Goal: Find specific page/section: Find specific page/section

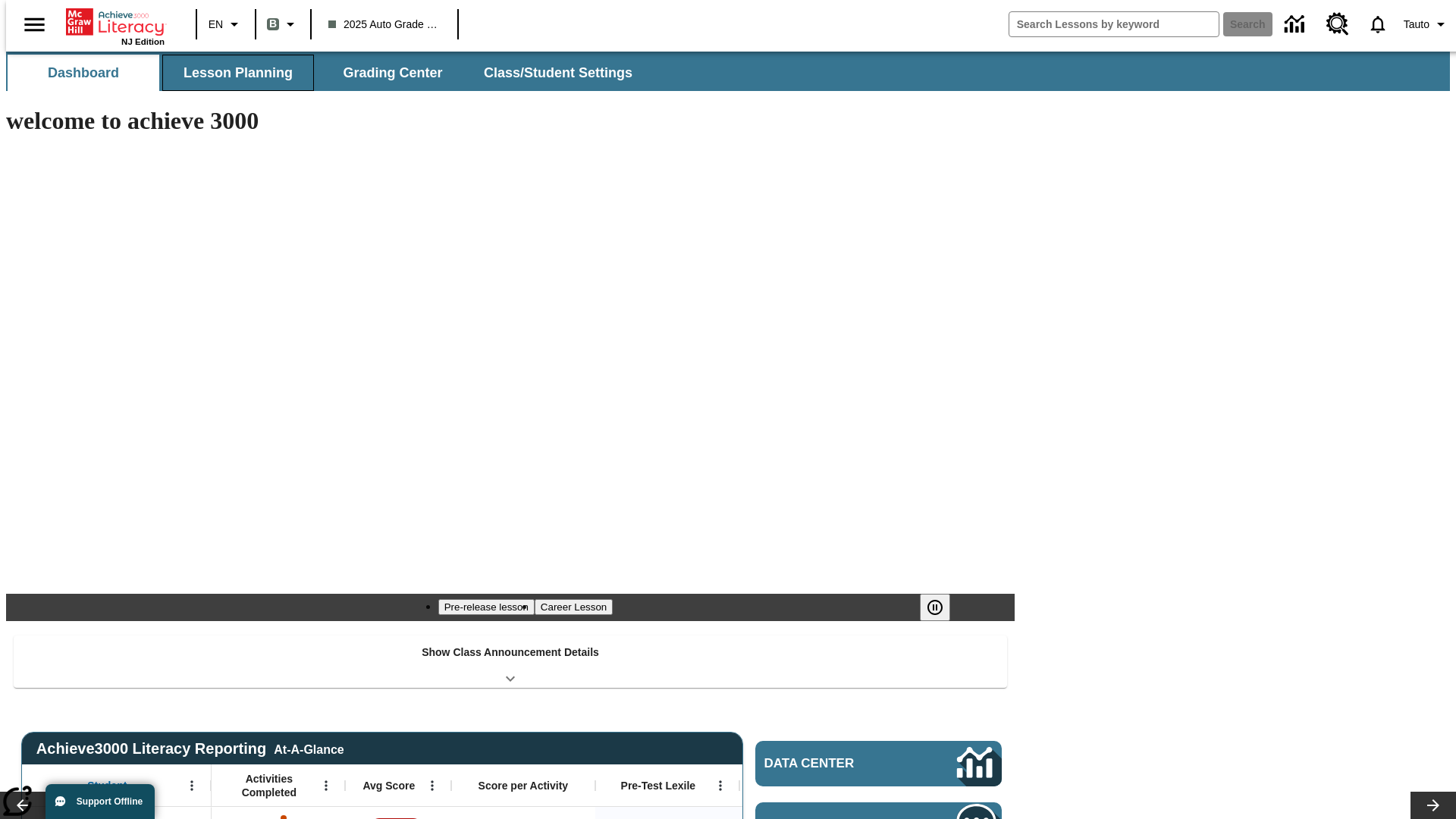
click at [232, 73] on span "Lesson Planning" at bounding box center [238, 73] width 110 height 18
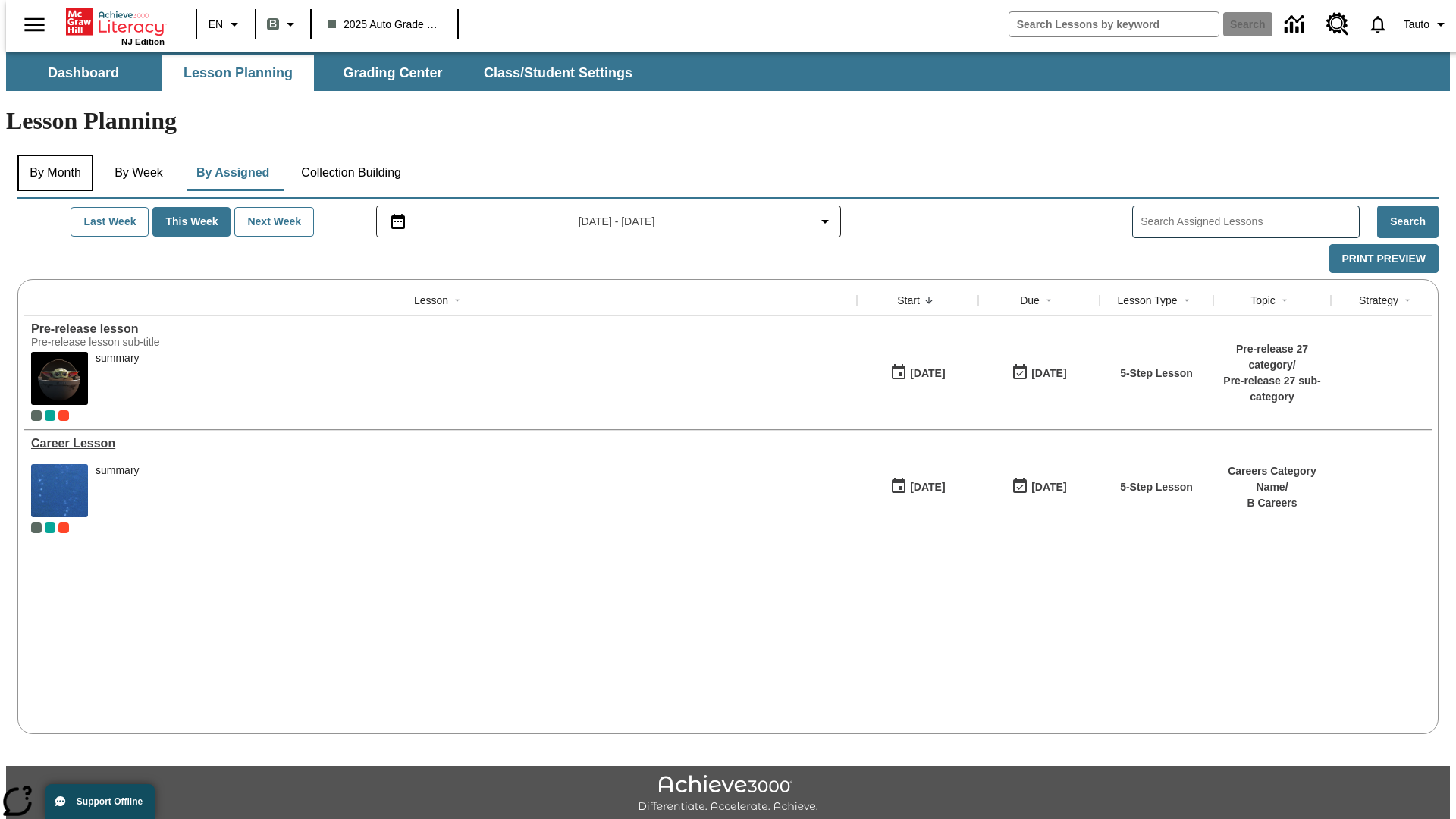
click at [51, 154] on button "By Month" at bounding box center [55, 172] width 76 height 36
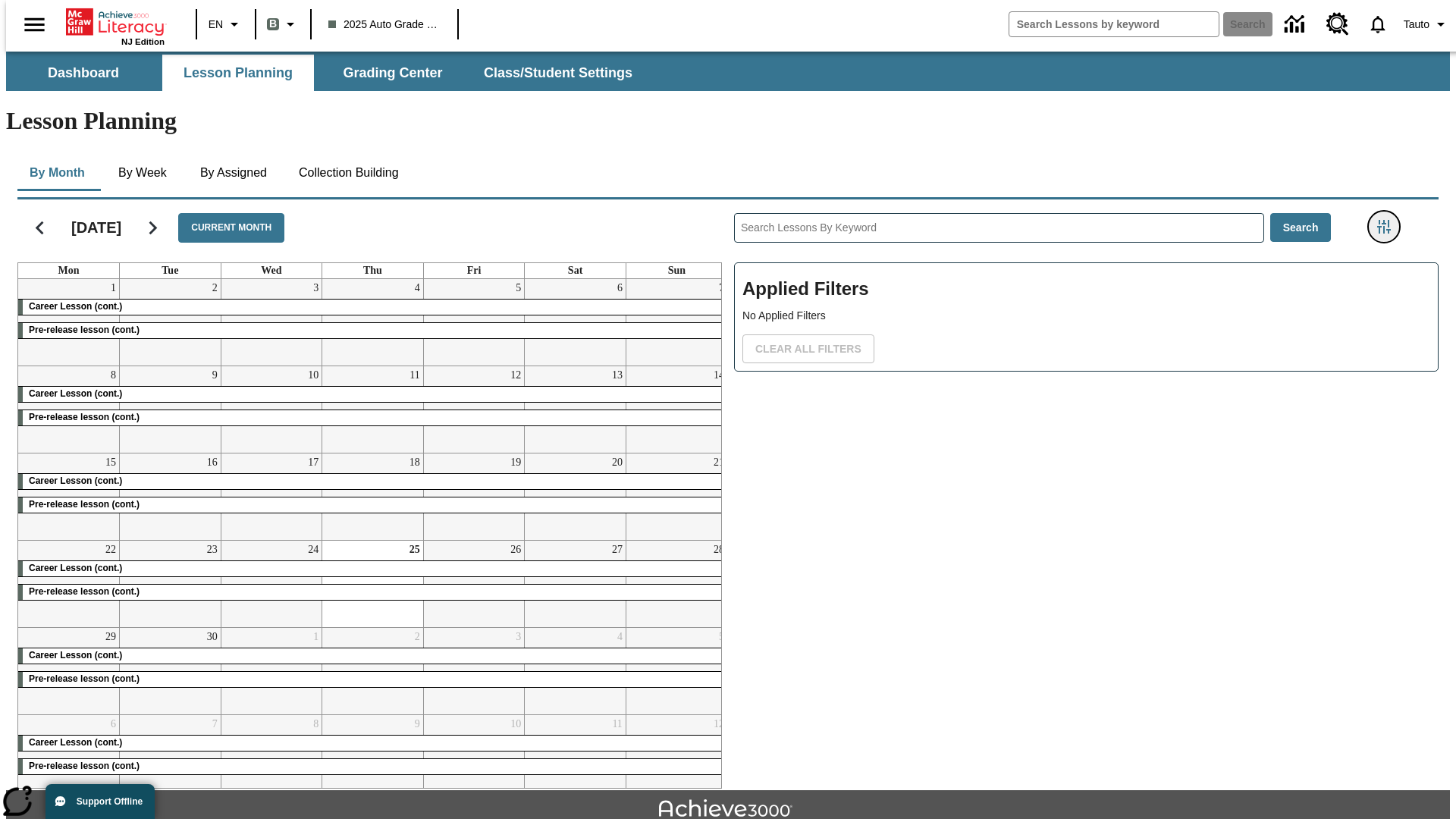
click at [1389, 220] on icon "Filters Side menu" at bounding box center [1384, 227] width 14 height 14
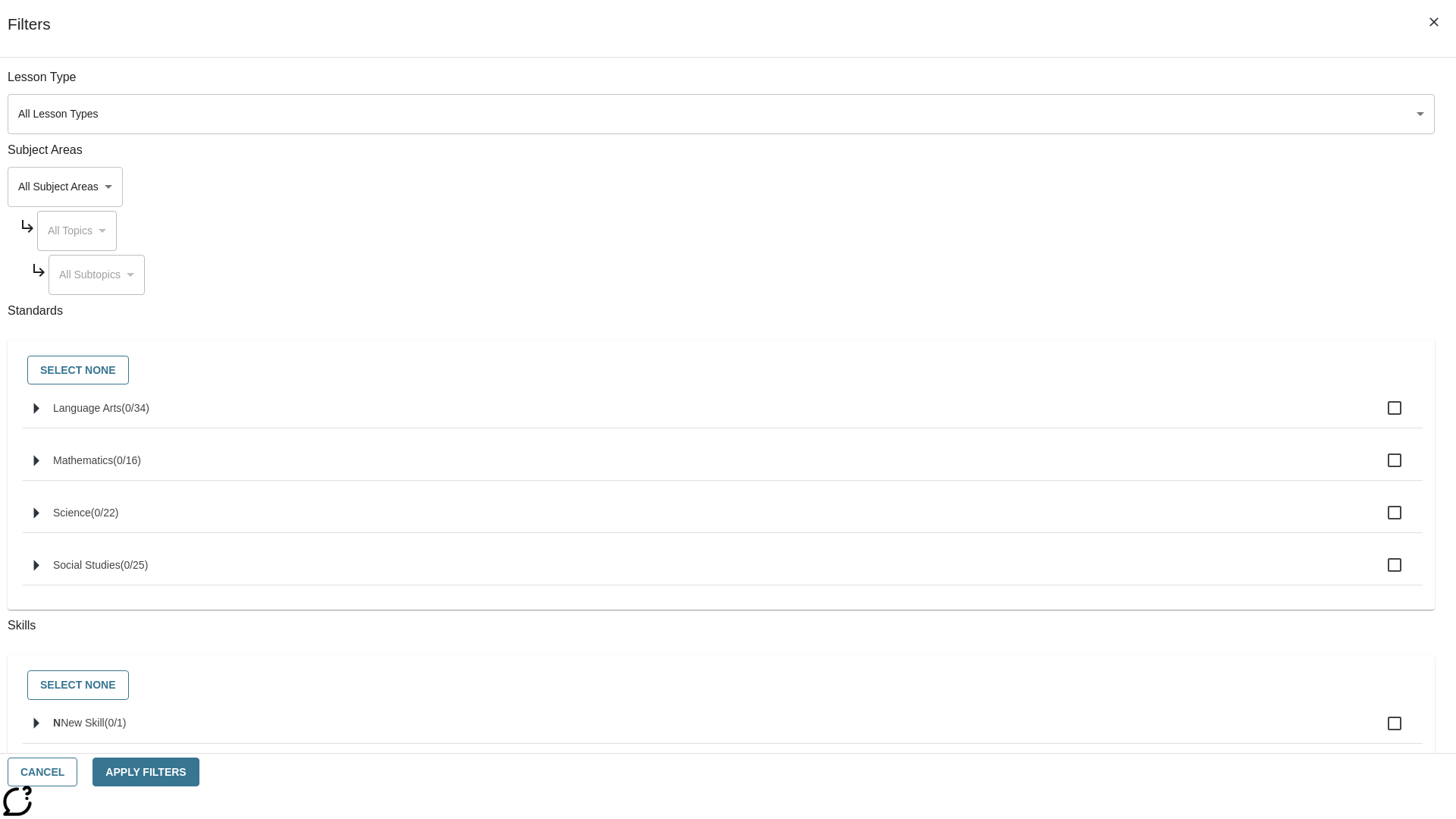
click at [1092, 539] on body "Skip to main content NJ Edition EN B 2025 Auto Grade 1 B Search 0 Tauto Dashboa…" at bounding box center [728, 469] width 1444 height 836
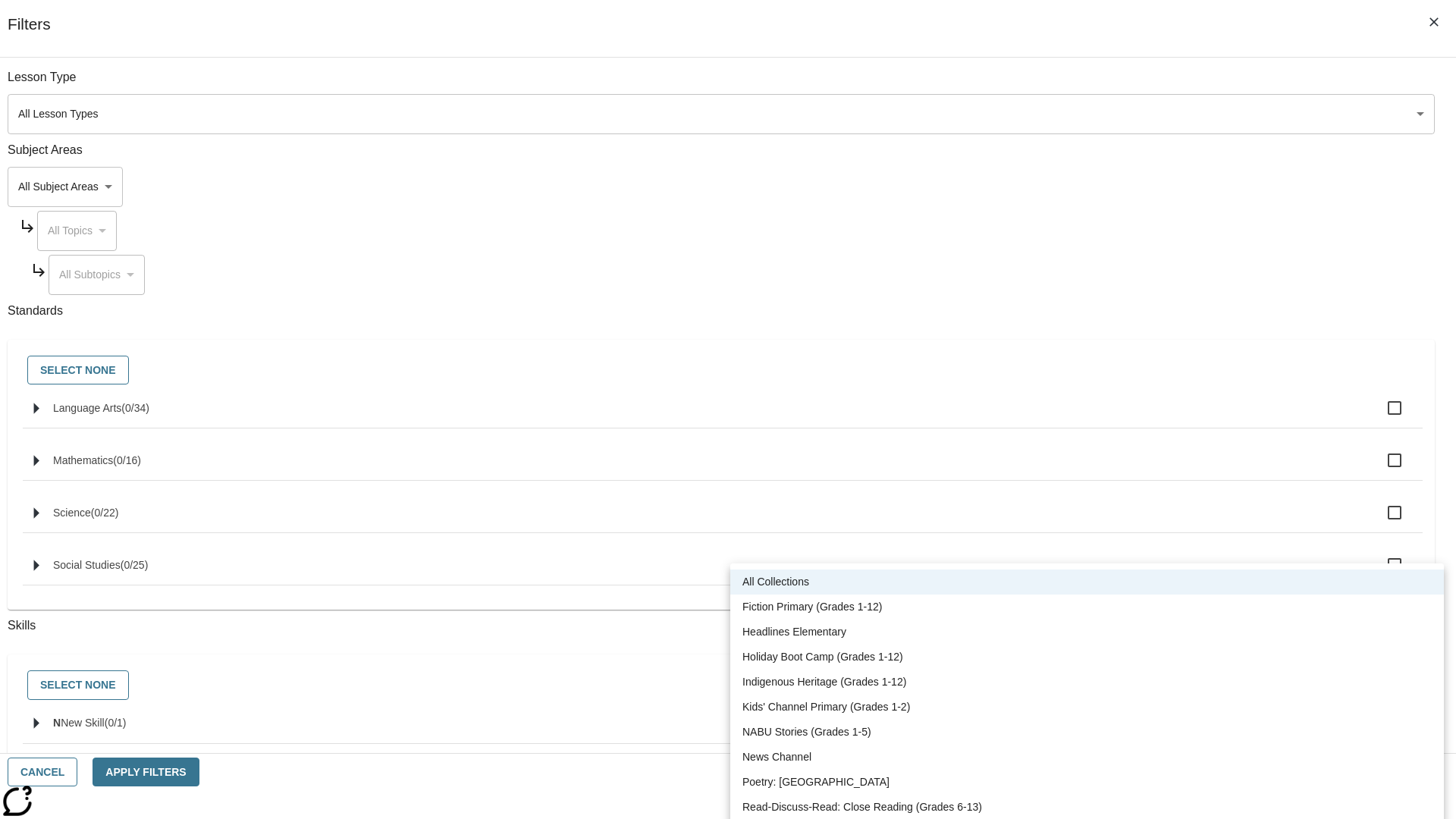
scroll to position [631, 0]
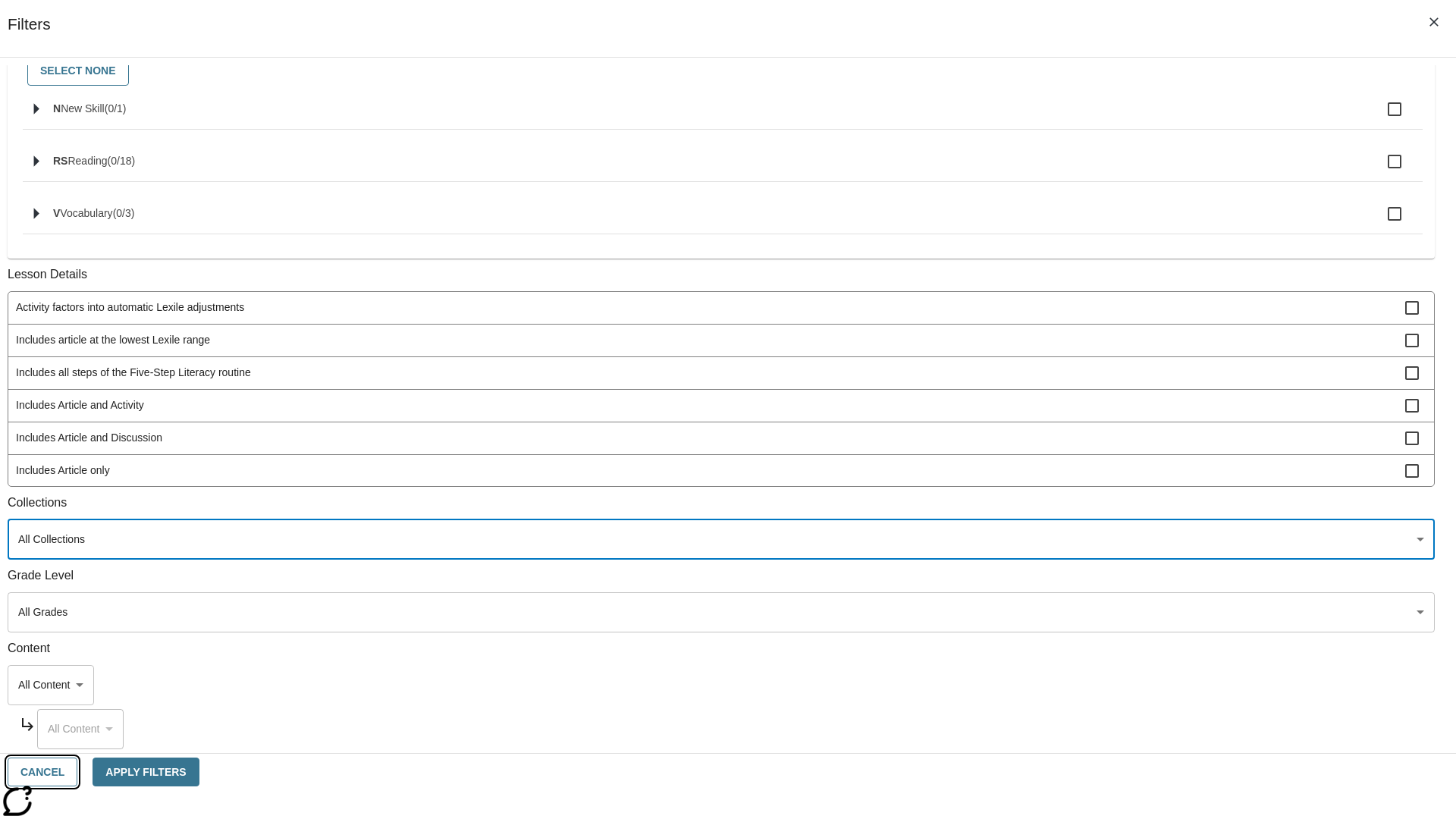
click at [77, 771] on button "Cancel" at bounding box center [42, 771] width 70 height 30
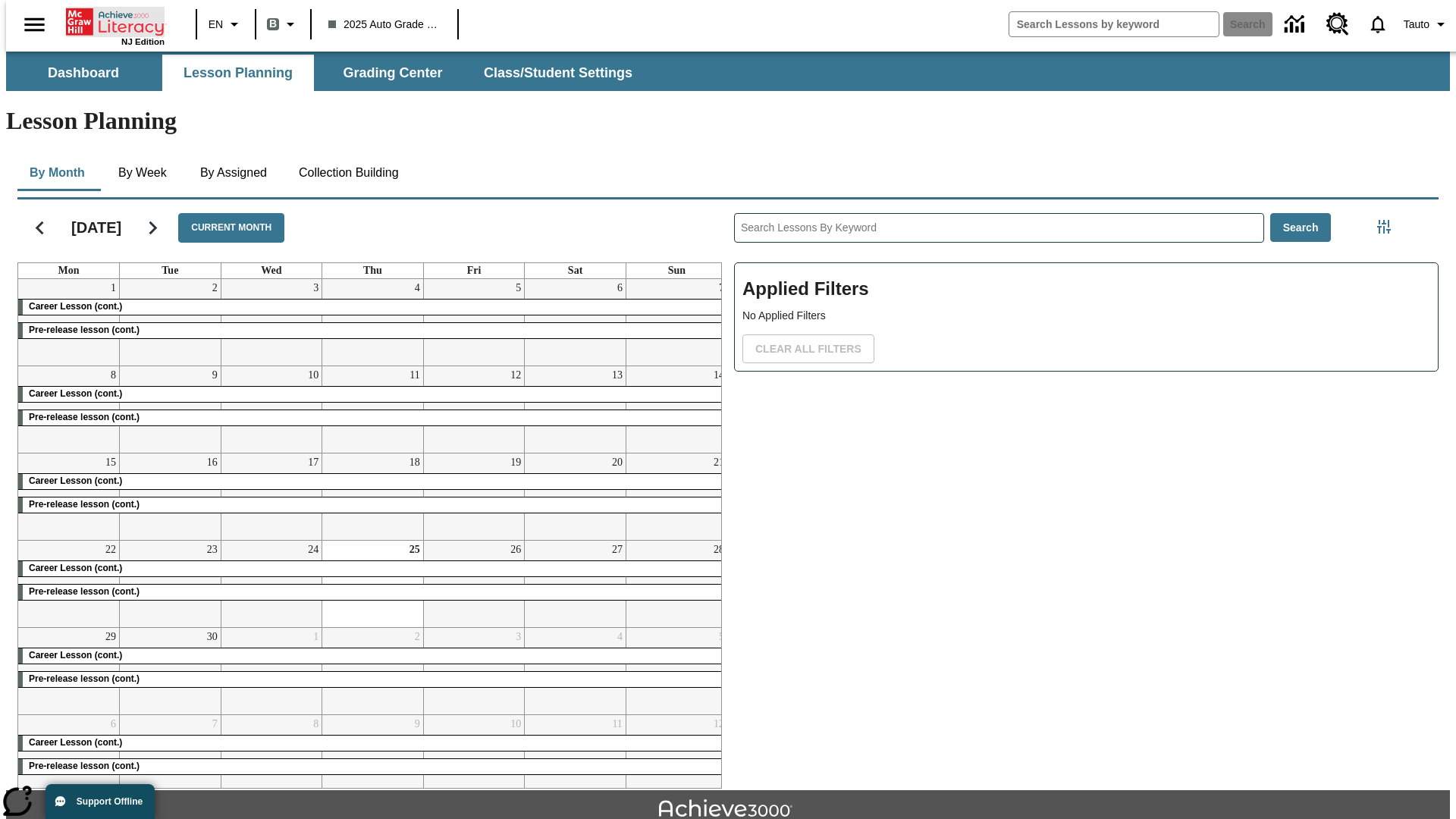
click at [110, 20] on icon "Home" at bounding box center [116, 22] width 101 height 31
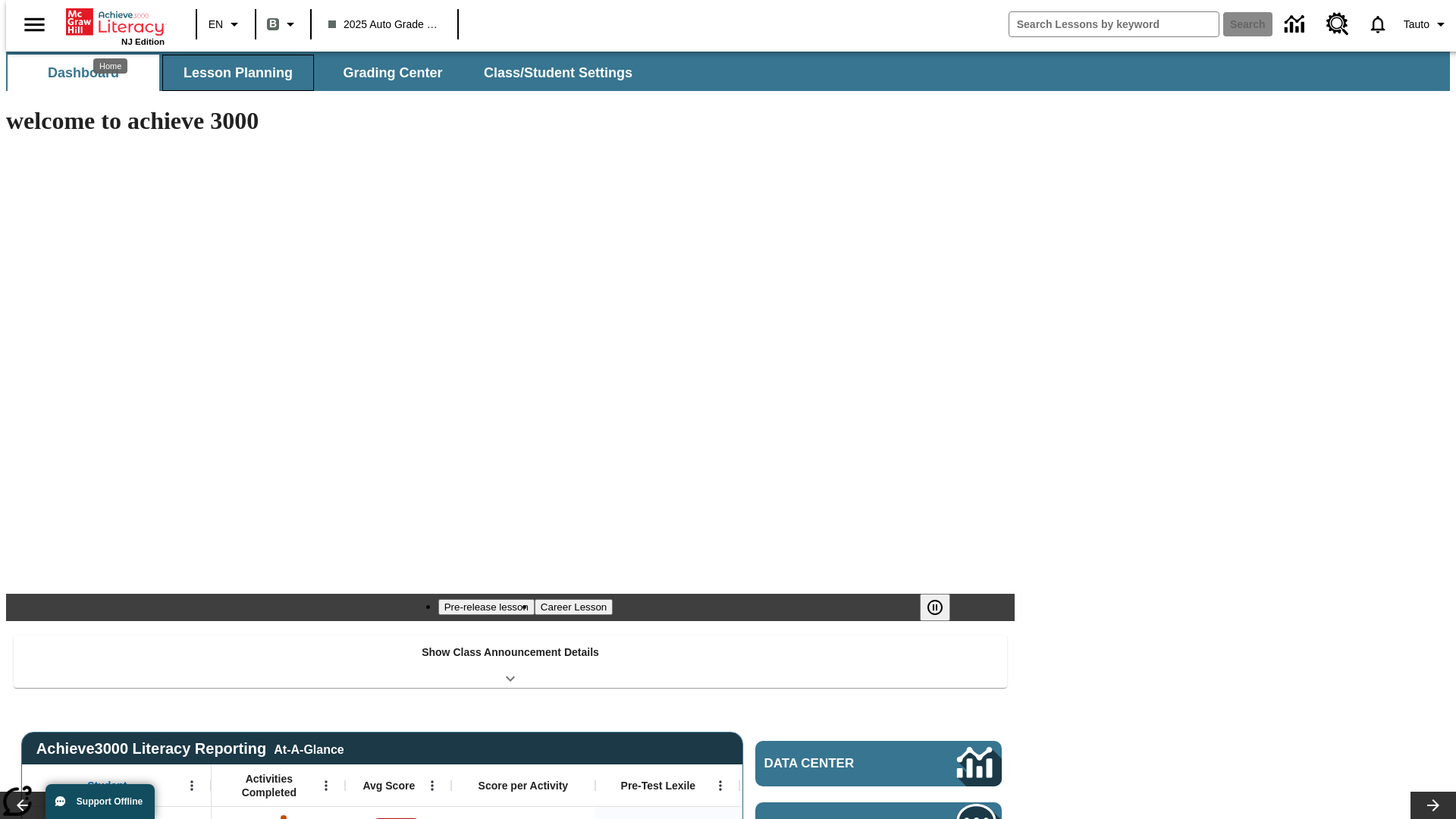
click at [232, 73] on span "Lesson Planning" at bounding box center [238, 73] width 110 height 18
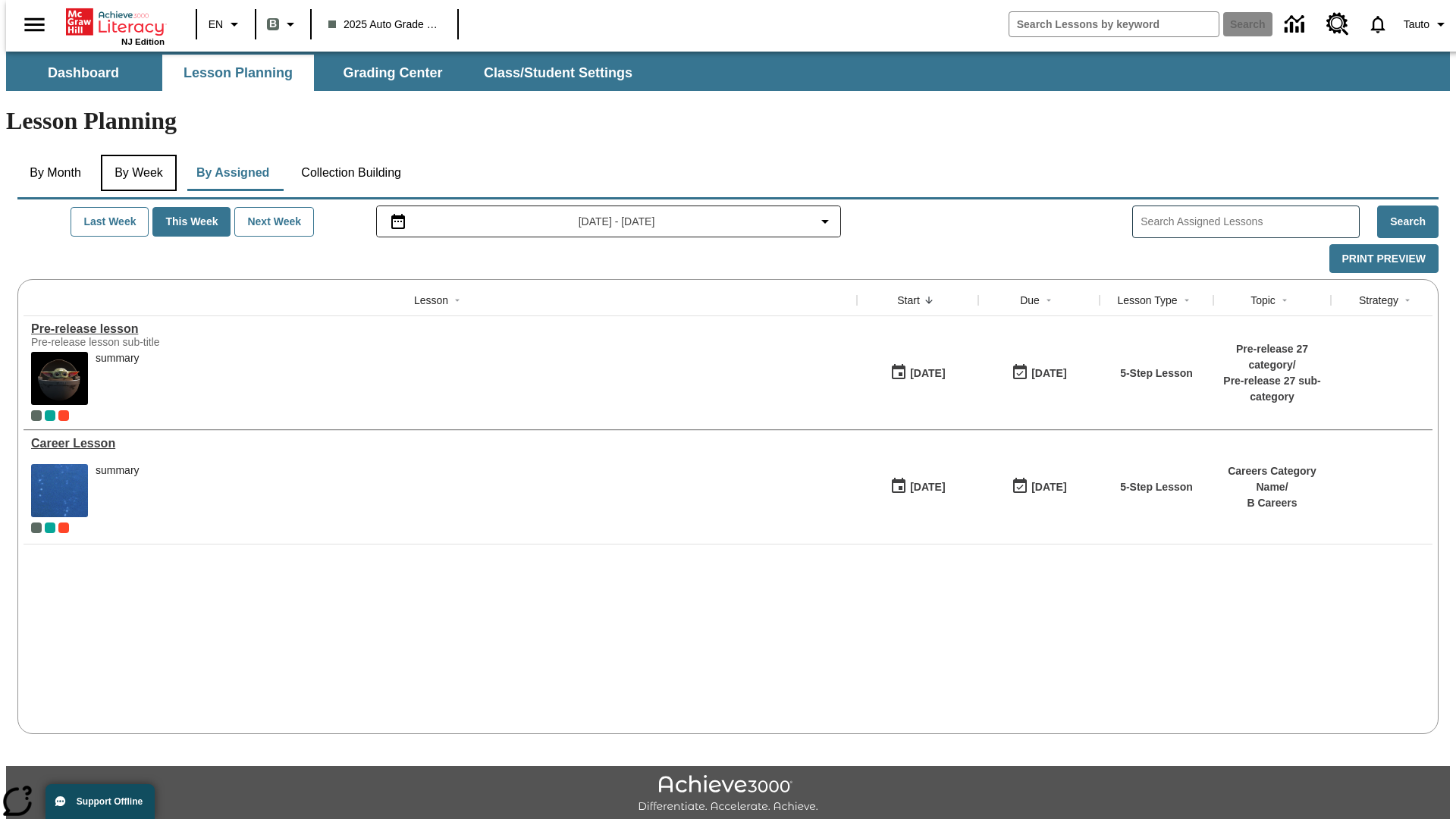
click at [136, 154] on button "By Week" at bounding box center [138, 172] width 76 height 36
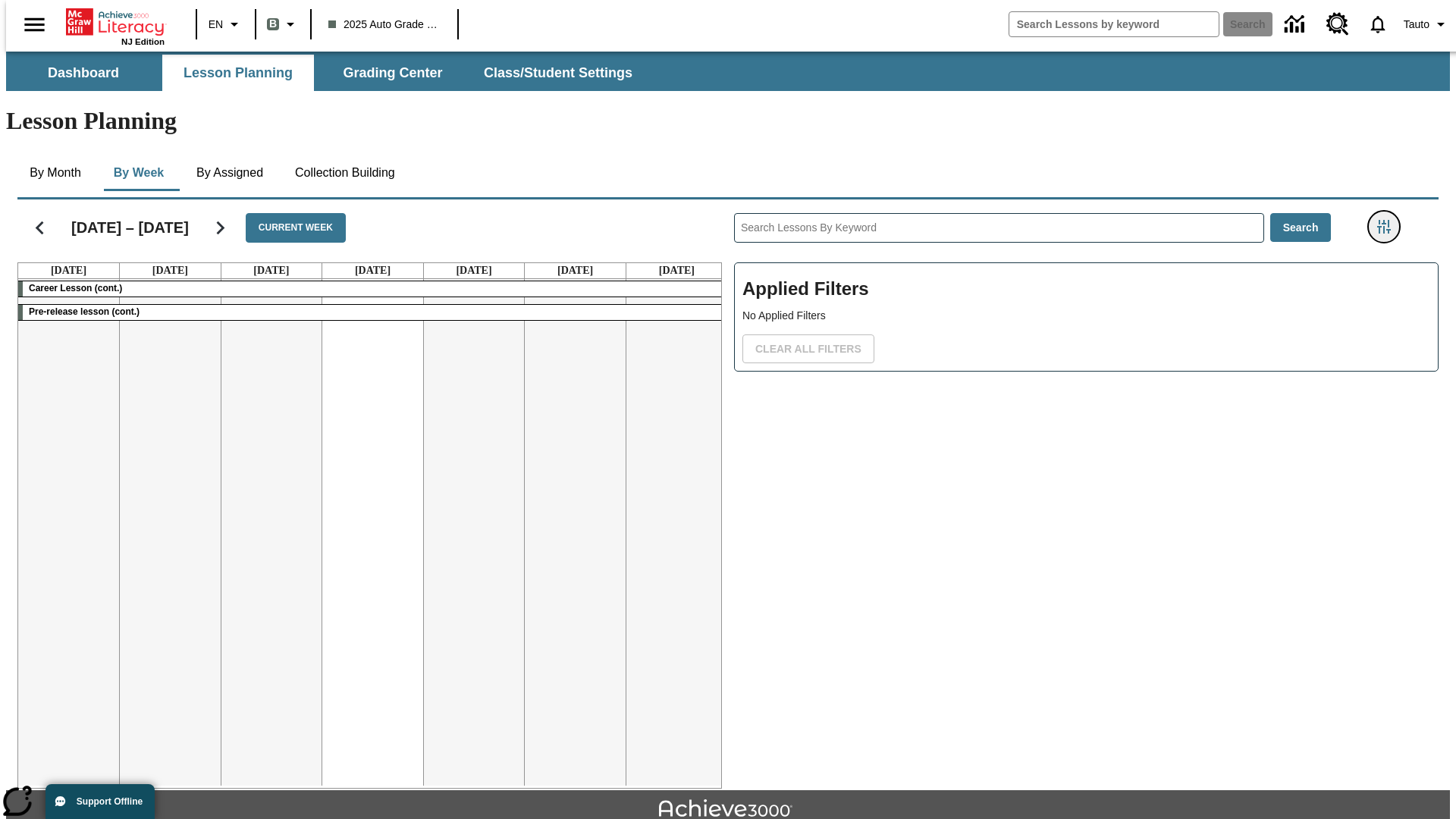
click at [1389, 220] on icon "Filters Side menu" at bounding box center [1384, 227] width 14 height 14
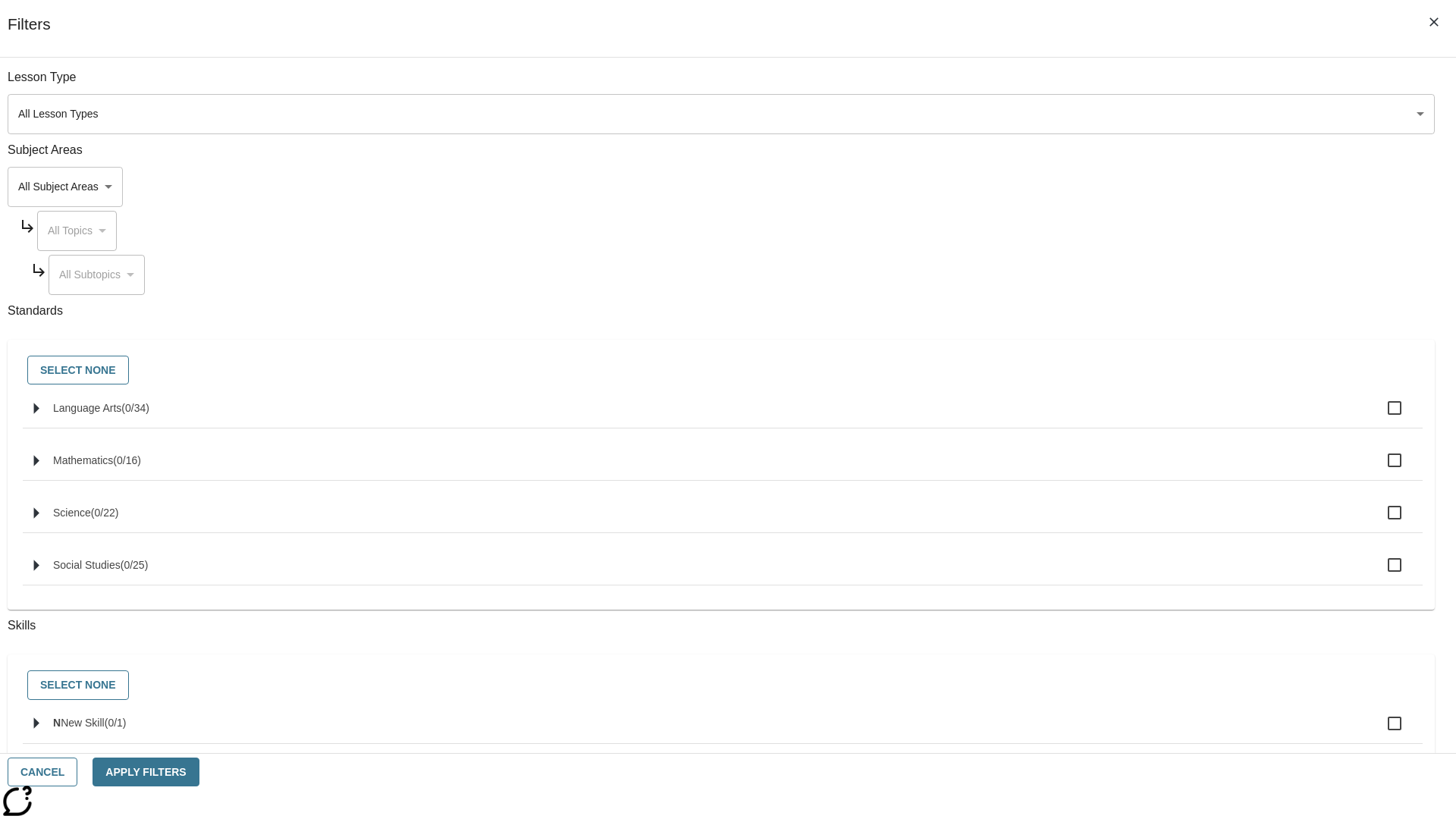
click at [1092, 539] on body "Skip to main content NJ Edition EN B 2025 Auto Grade 1 B Search 0 Tauto Dashboa…" at bounding box center [728, 469] width 1444 height 836
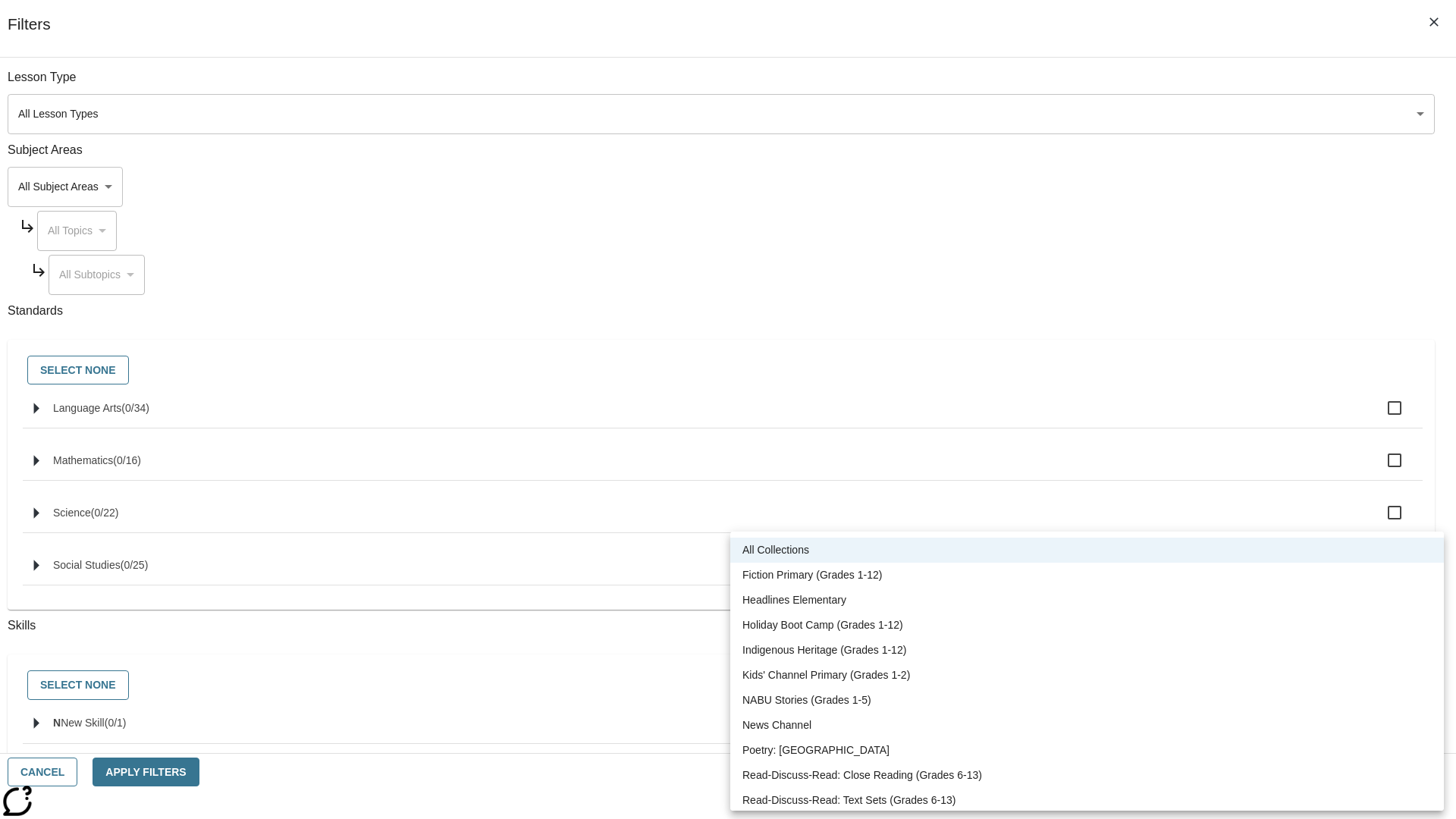
scroll to position [631, 0]
